Goal: Task Accomplishment & Management: Use online tool/utility

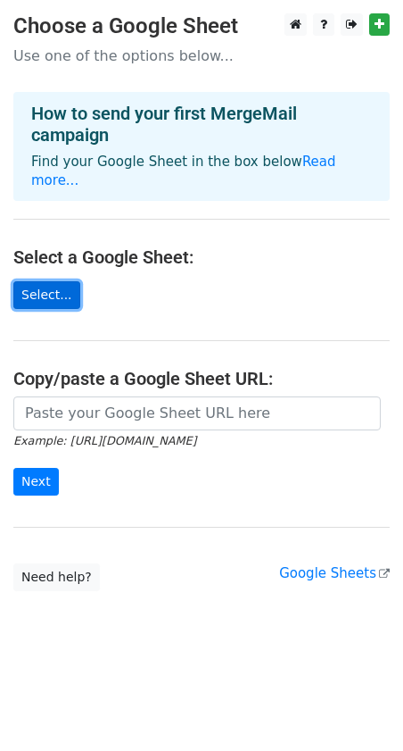
click at [45, 281] on link "Select..." at bounding box center [46, 295] width 67 height 28
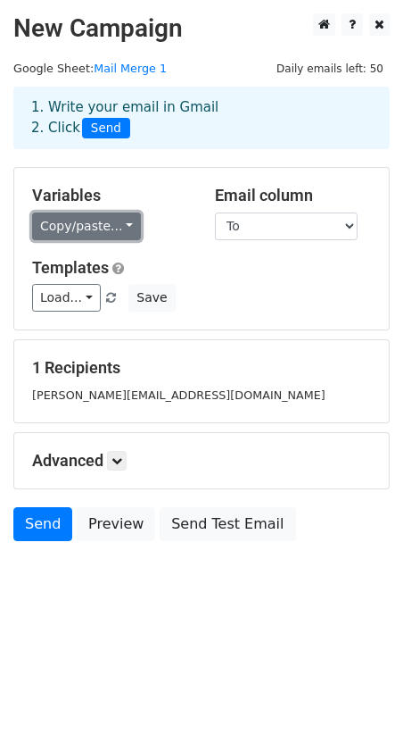
click at [112, 228] on link "Copy/paste..." at bounding box center [86, 226] width 109 height 28
click at [111, 231] on link "Copy/paste..." at bounding box center [86, 226] width 109 height 28
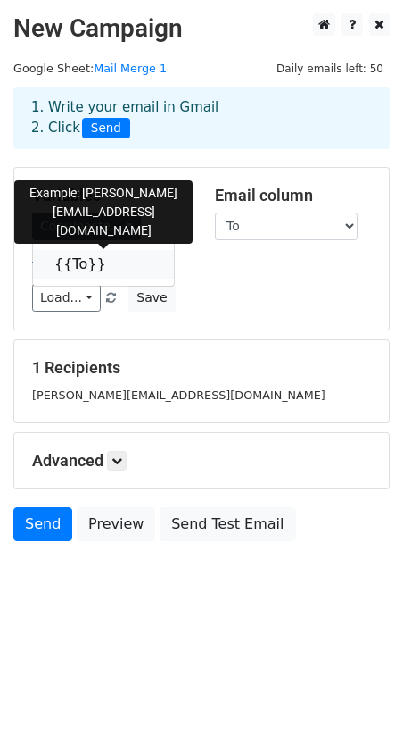
click at [78, 275] on link "{{To}}" at bounding box center [103, 264] width 141 height 29
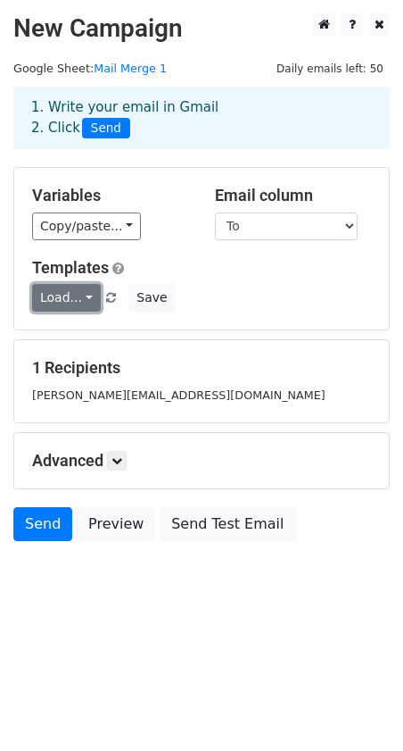
click at [83, 297] on link "Load..." at bounding box center [66, 298] width 69 height 28
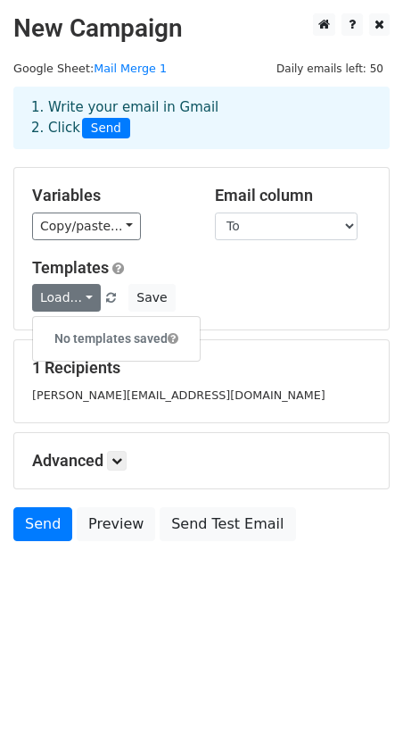
click at [86, 338] on h6 "No templates saved" at bounding box center [116, 338] width 167 height 29
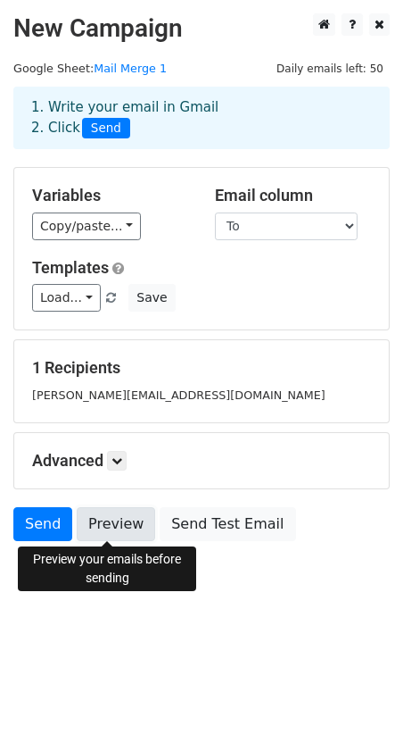
click at [111, 520] on link "Preview" at bounding box center [116, 524] width 79 height 34
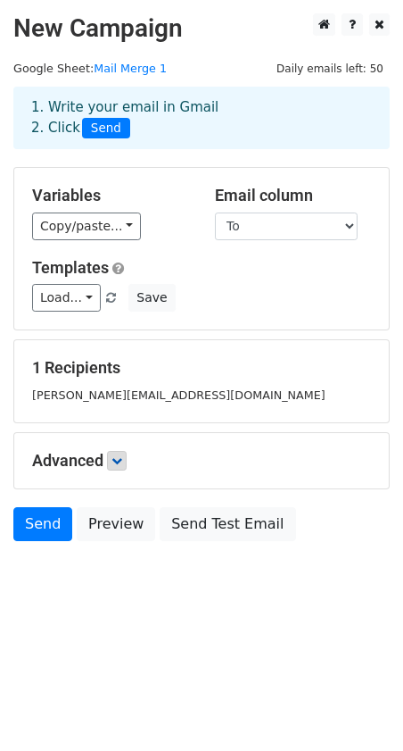
click at [120, 464] on icon at bounding box center [117, 460] width 11 height 11
